Goal: Task Accomplishment & Management: Manage account settings

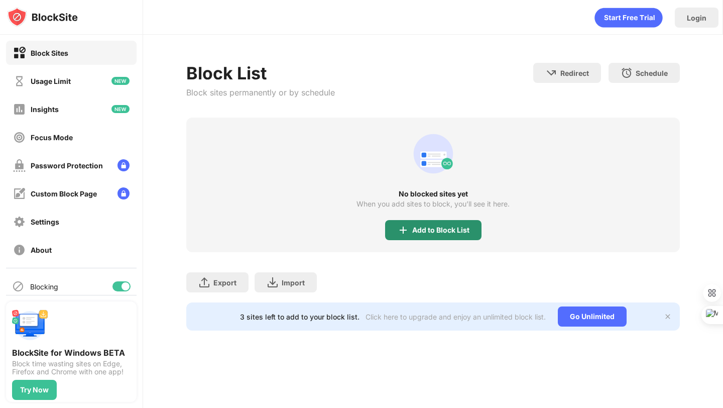
click at [401, 224] on img at bounding box center [403, 230] width 12 height 12
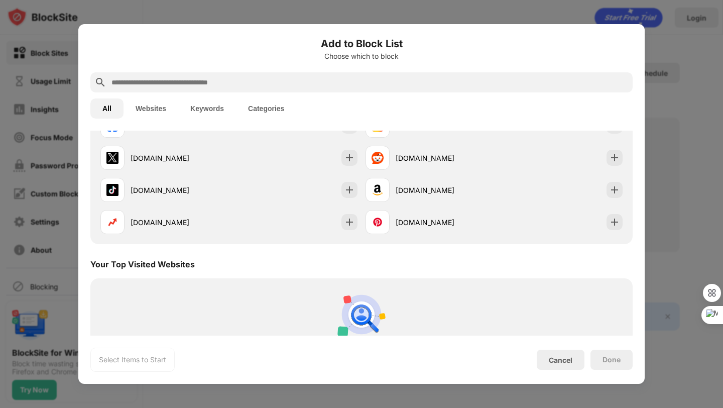
scroll to position [225, 0]
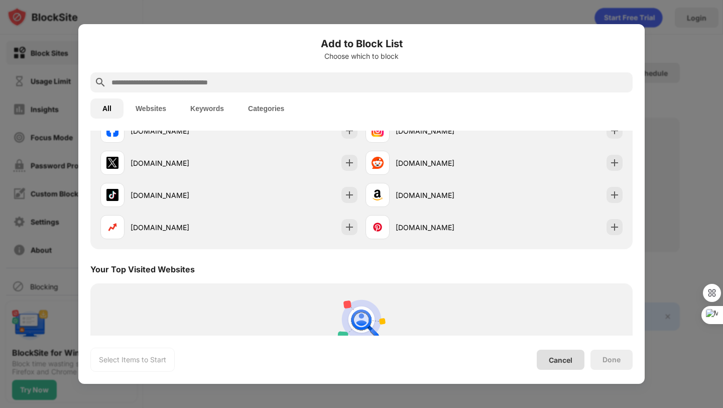
click at [564, 356] on div "Cancel" at bounding box center [561, 359] width 24 height 9
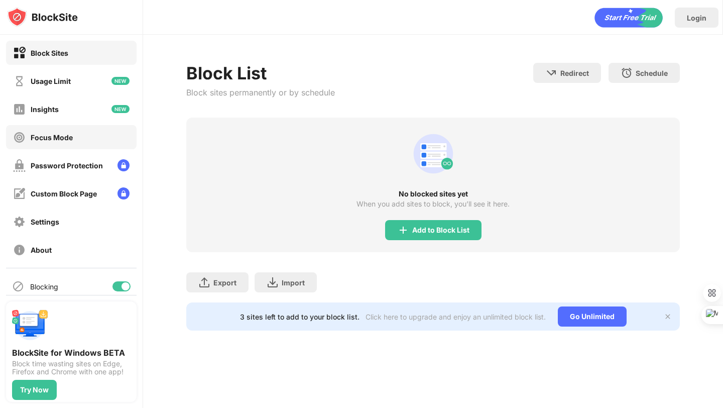
click at [68, 142] on div "Focus Mode" at bounding box center [43, 137] width 60 height 13
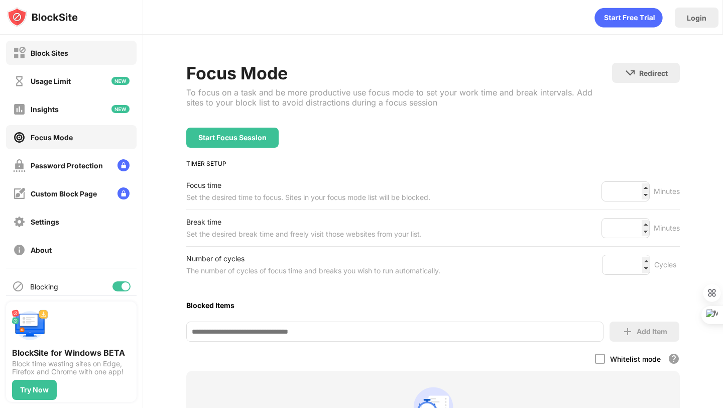
click at [63, 60] on div "Block Sites" at bounding box center [71, 53] width 131 height 24
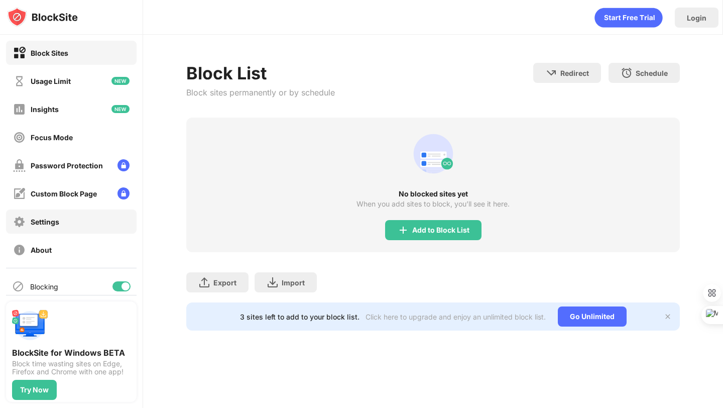
click at [38, 222] on div "Settings" at bounding box center [45, 221] width 29 height 9
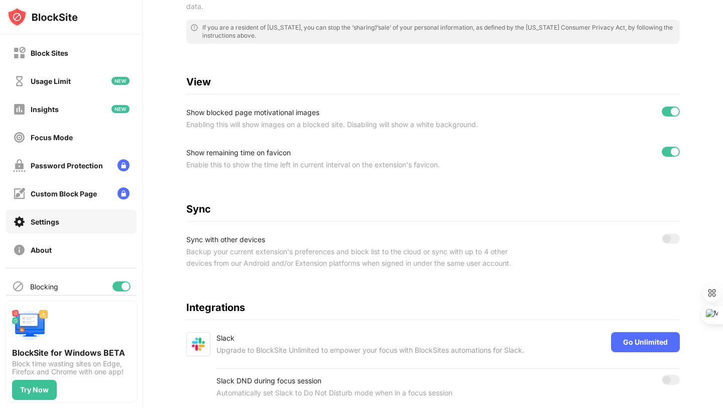
scroll to position [345, 0]
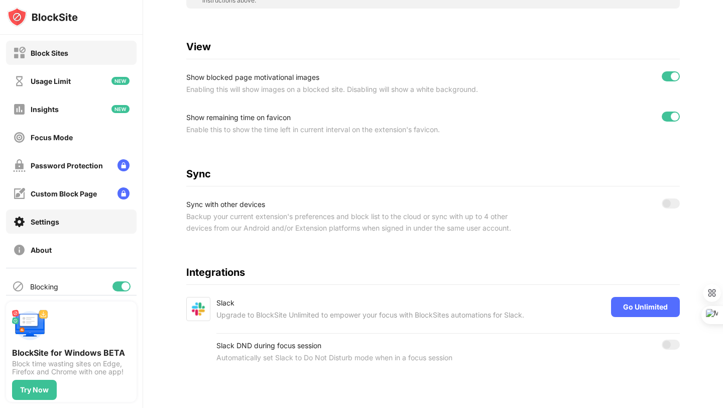
click at [71, 58] on div "Block Sites" at bounding box center [71, 53] width 131 height 24
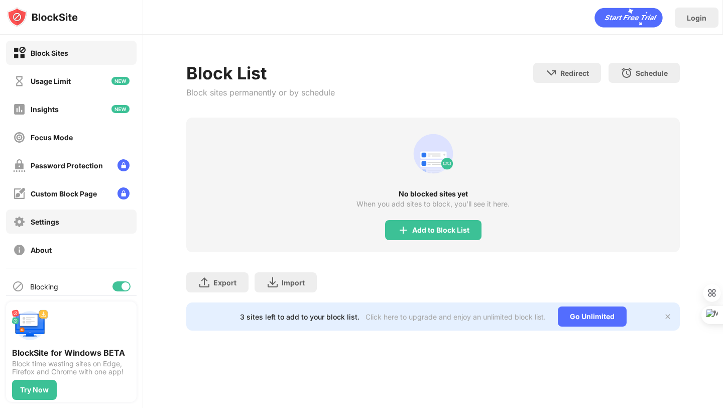
click at [52, 221] on div "Settings" at bounding box center [45, 221] width 29 height 9
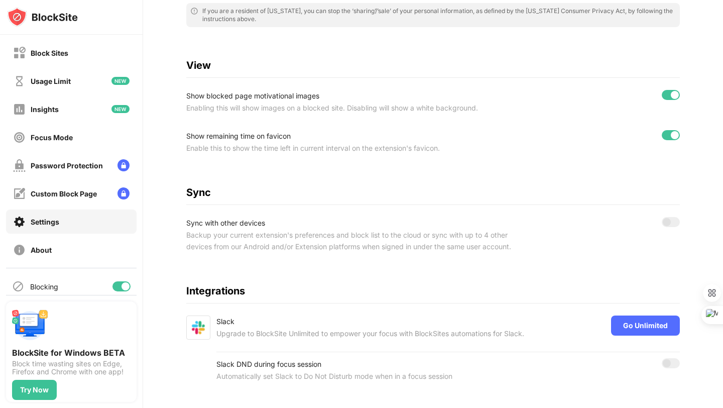
scroll to position [345, 0]
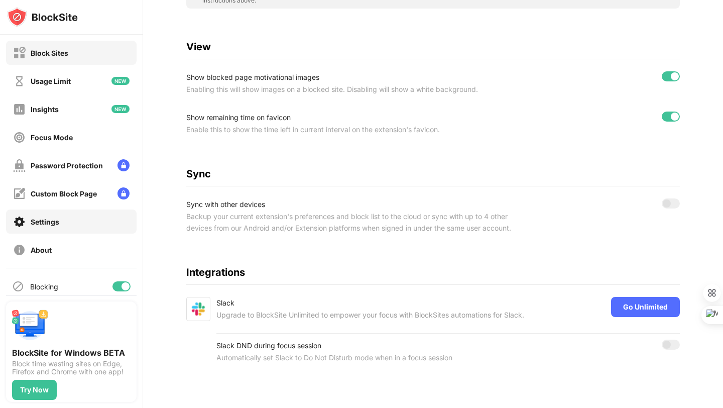
click at [75, 48] on div "Block Sites" at bounding box center [71, 53] width 131 height 24
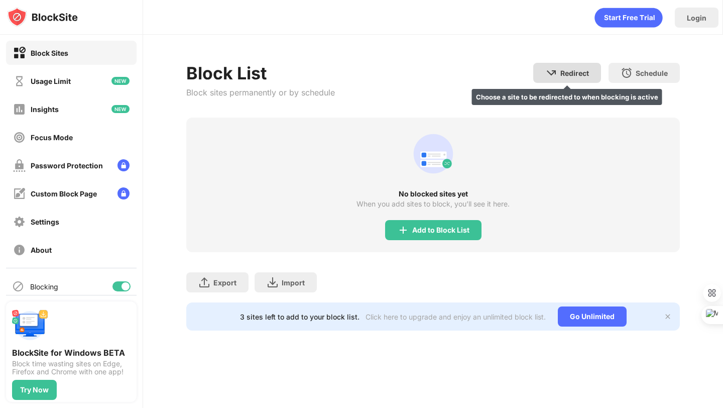
click at [553, 79] on div "Redirect Choose a site to be redirected to when blocking is active" at bounding box center [567, 73] width 68 height 20
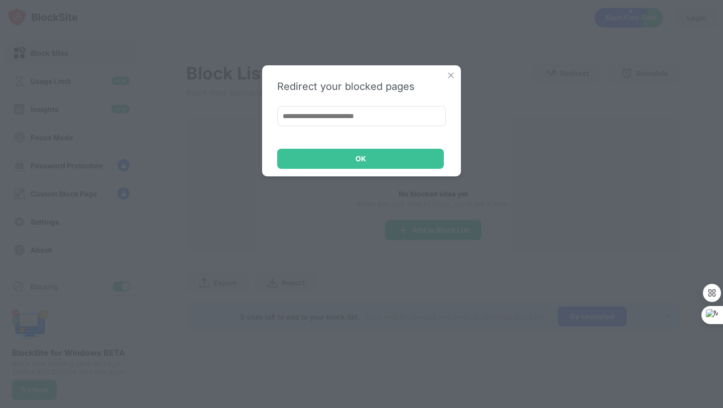
click at [449, 75] on img at bounding box center [451, 75] width 10 height 10
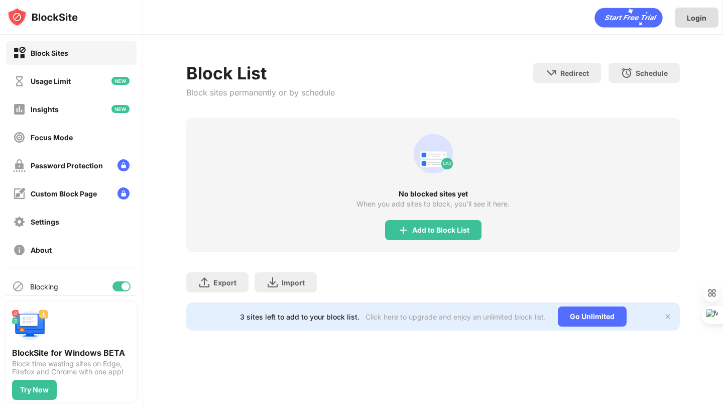
click at [695, 23] on div "Login" at bounding box center [697, 18] width 44 height 20
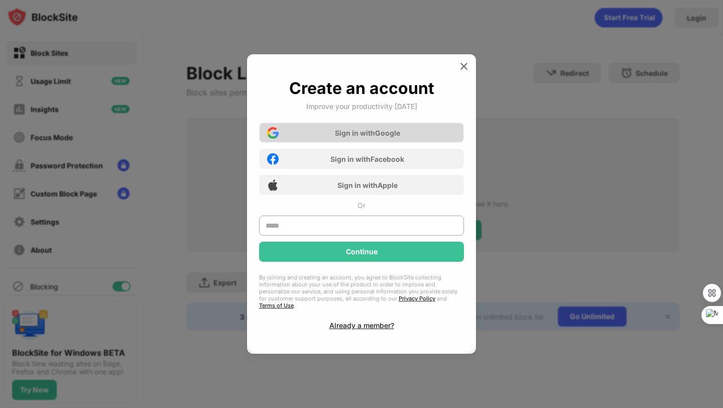
click at [404, 143] on div "Sign in with Google" at bounding box center [361, 132] width 205 height 20
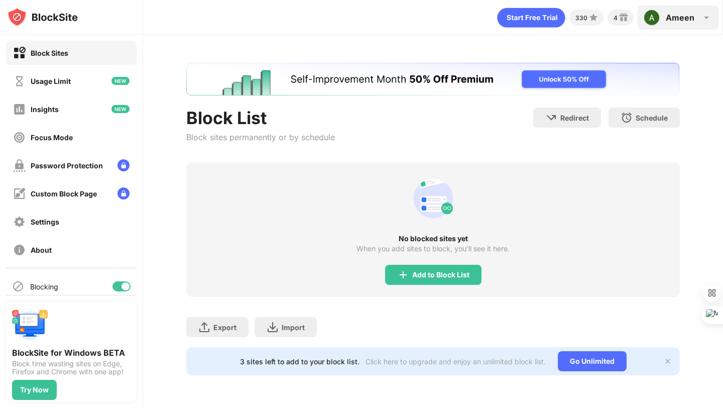
click at [686, 17] on div "Ameen" at bounding box center [680, 18] width 29 height 10
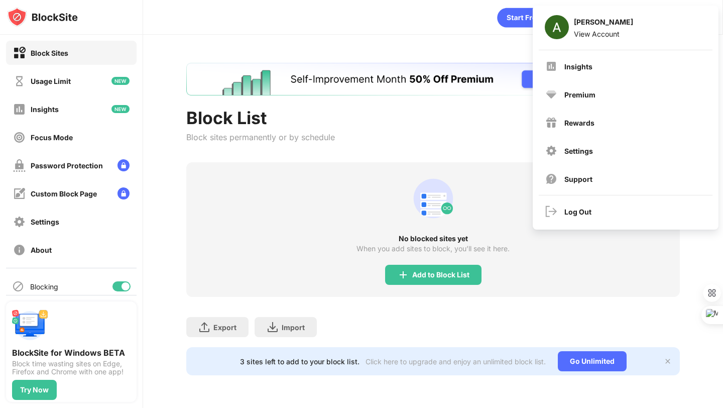
click at [444, 44] on div "Block List Block sites permanently or by schedule Redirect Choose a site to be …" at bounding box center [433, 219] width 580 height 368
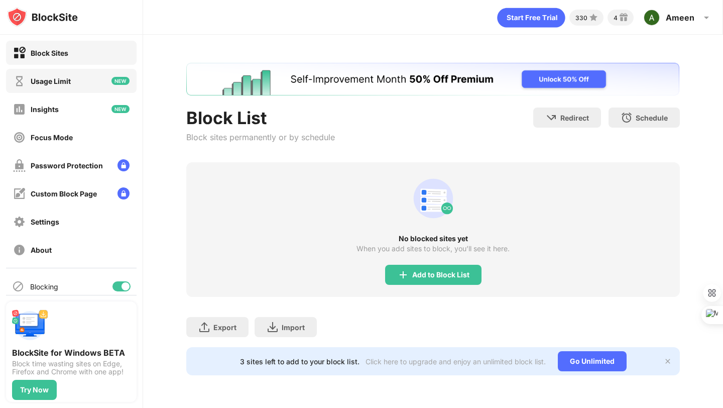
click at [62, 86] on div "Usage Limit" at bounding box center [42, 81] width 58 height 13
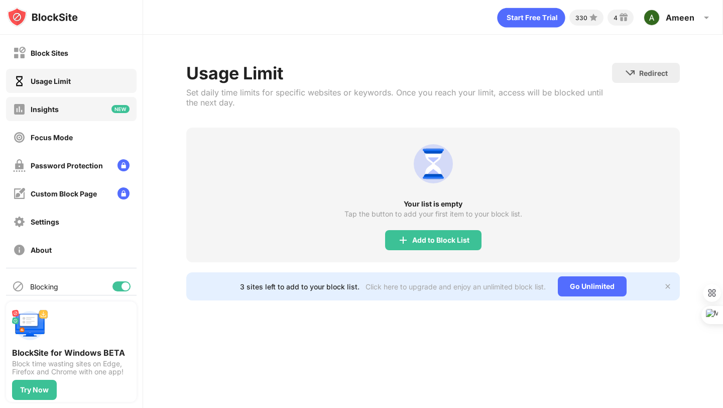
click at [57, 111] on div "Insights" at bounding box center [45, 109] width 28 height 9
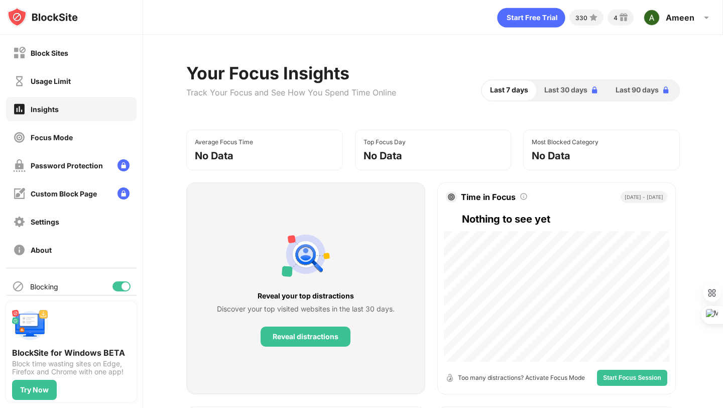
scroll to position [34, 0]
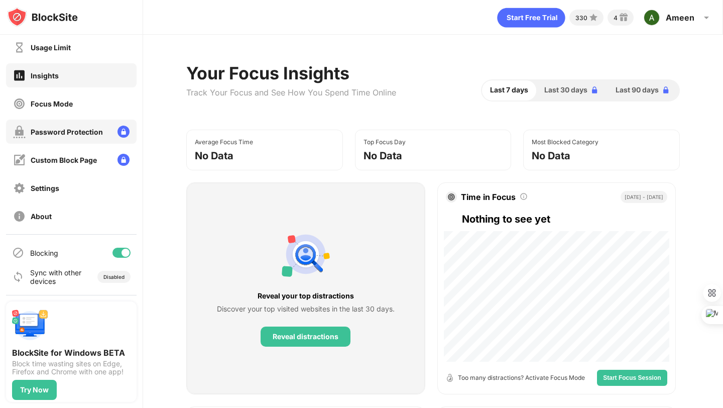
click at [62, 126] on div "Password Protection" at bounding box center [58, 131] width 90 height 13
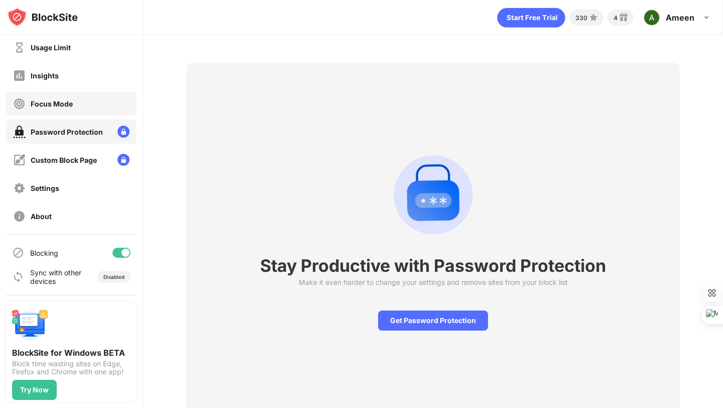
click at [66, 109] on div "Focus Mode" at bounding box center [43, 103] width 60 height 13
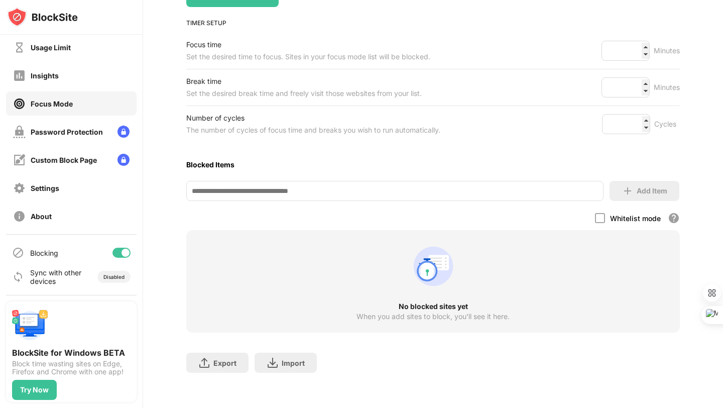
scroll to position [144, 0]
